Goal: Find specific fact

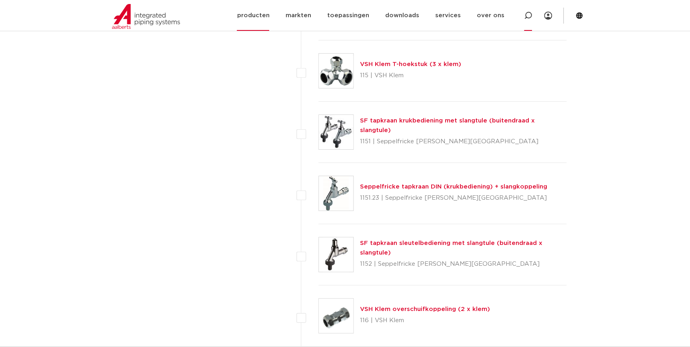
click at [529, 16] on icon at bounding box center [528, 16] width 8 height 8
paste input "123460618"
type input "123460618"
click button "Zoeken" at bounding box center [0, 0] width 0 height 0
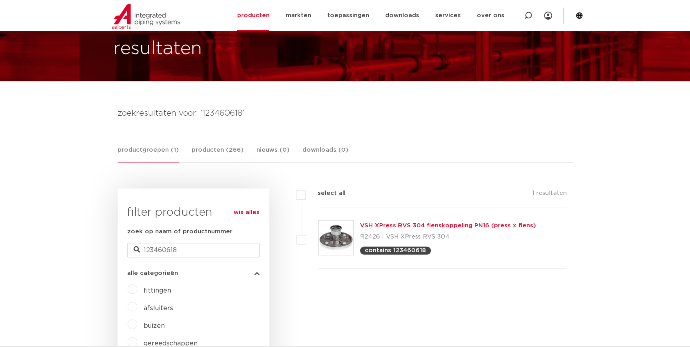
scroll to position [109, 0]
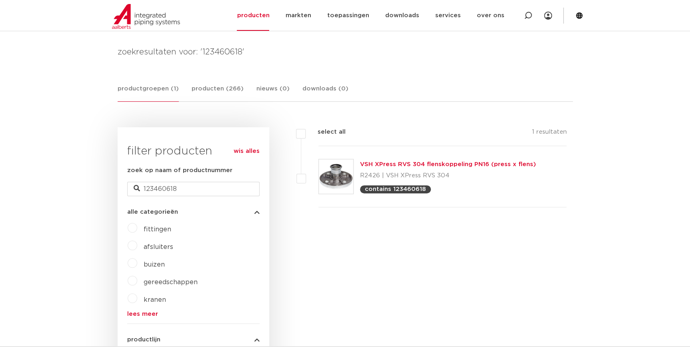
click at [453, 164] on link "VSH XPress RVS 304 flenskoppeling PN16 (press x flens)" at bounding box center [448, 164] width 176 height 6
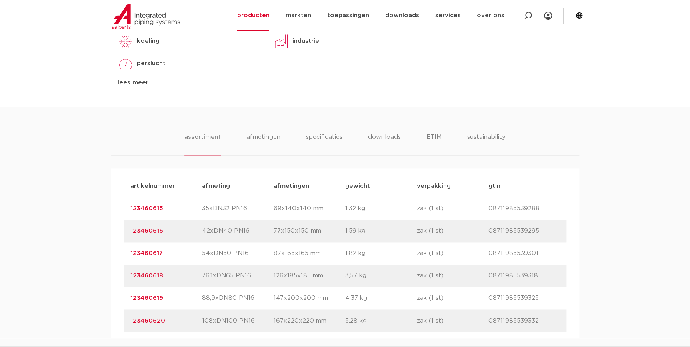
scroll to position [546, 0]
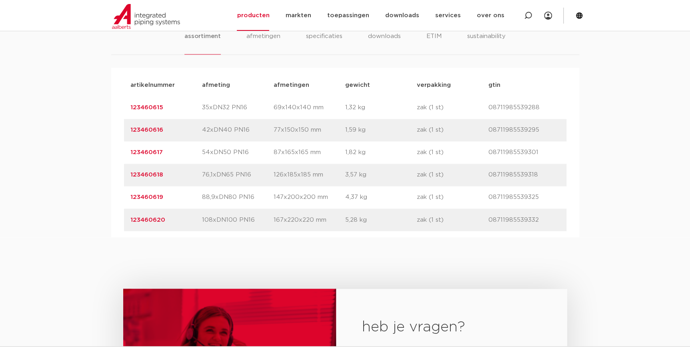
click at [171, 172] on p "123460618" at bounding box center [166, 175] width 72 height 10
drag, startPoint x: 187, startPoint y: 201, endPoint x: 100, endPoint y: 202, distance: 86.9
click at [100, 202] on div "assortiment afmetingen specificaties downloads ETIM sustainability assortiment …" at bounding box center [345, 121] width 690 height 231
copy link "123460619"
